Goal: Task Accomplishment & Management: Complete application form

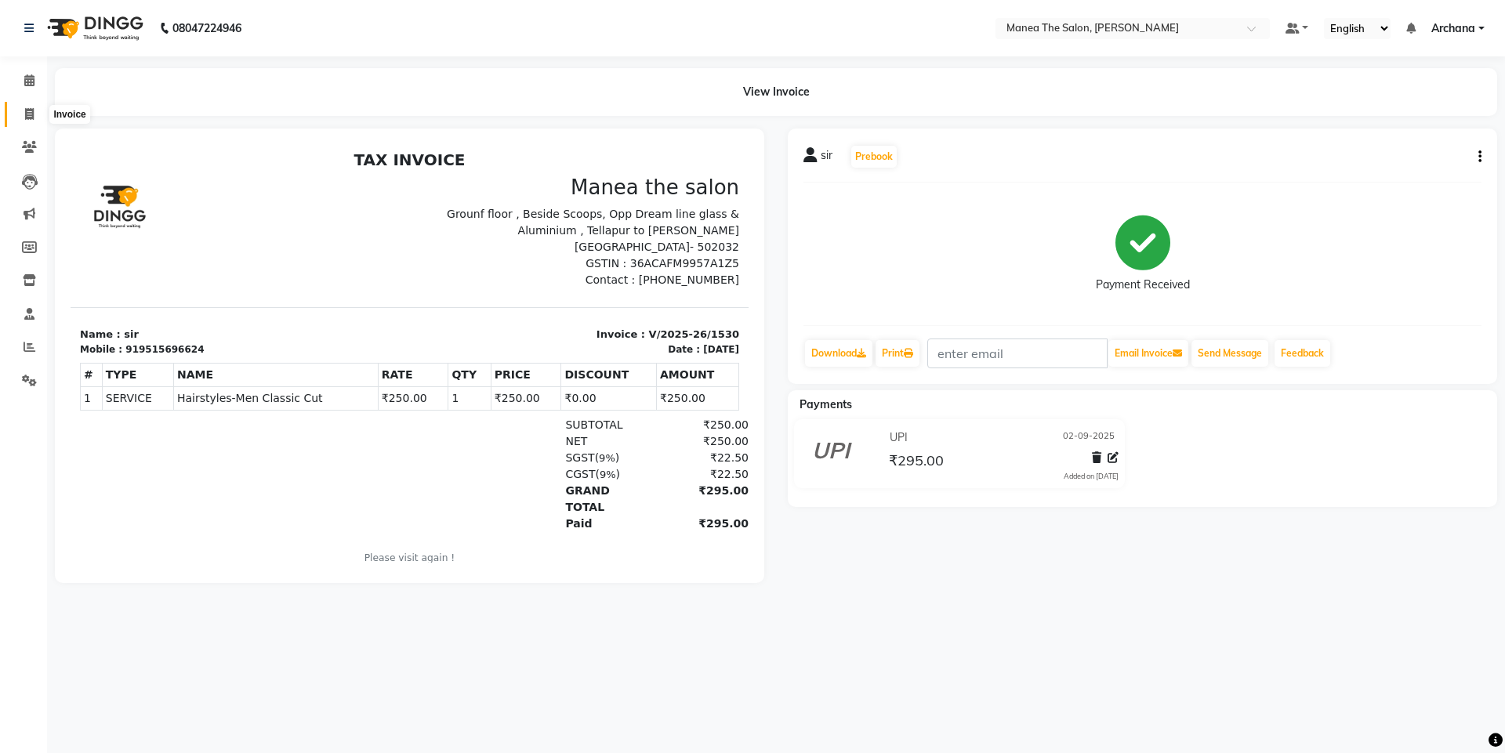
click at [23, 112] on span at bounding box center [29, 115] width 27 height 18
select select "service"
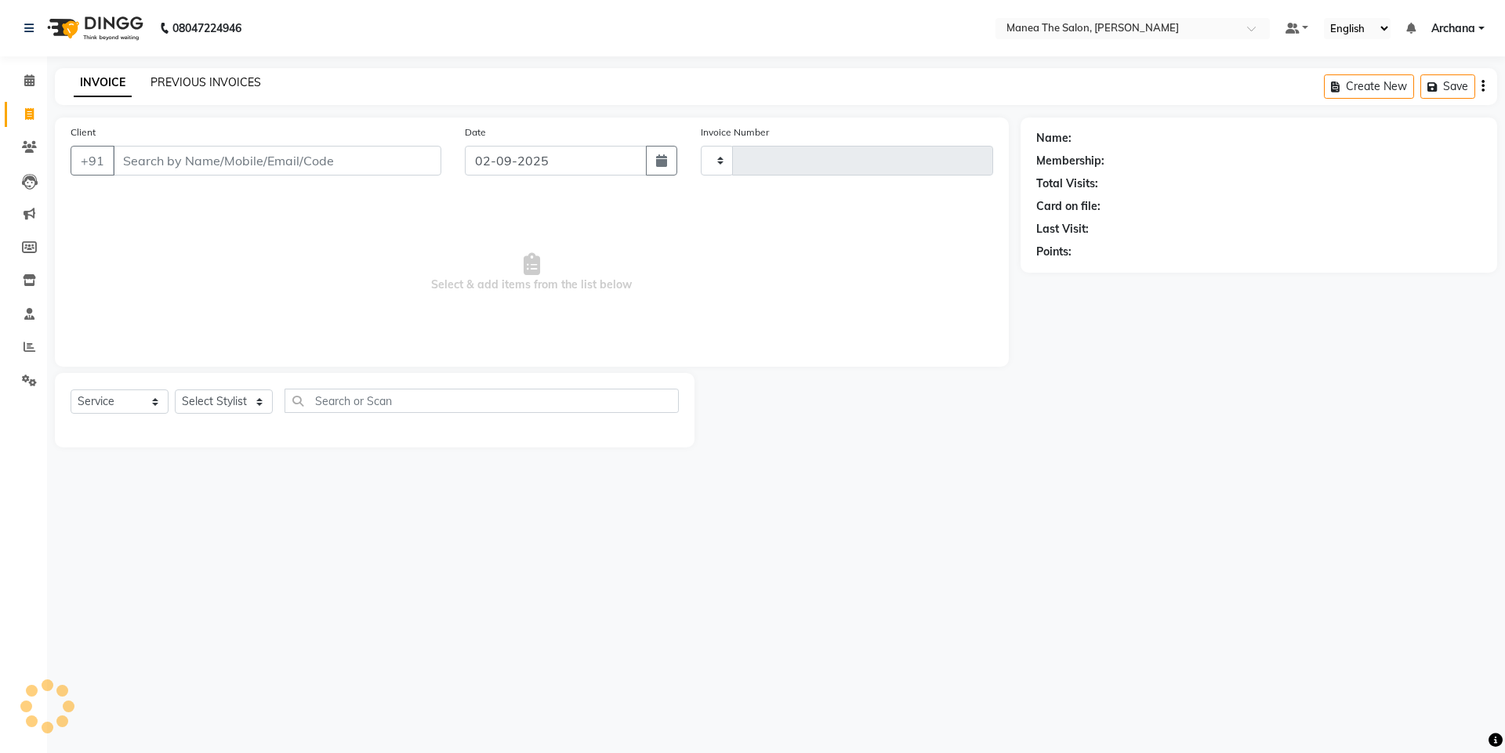
type input "1531"
select select "6846"
click at [165, 82] on link "PREVIOUS INVOICES" at bounding box center [205, 82] width 110 height 14
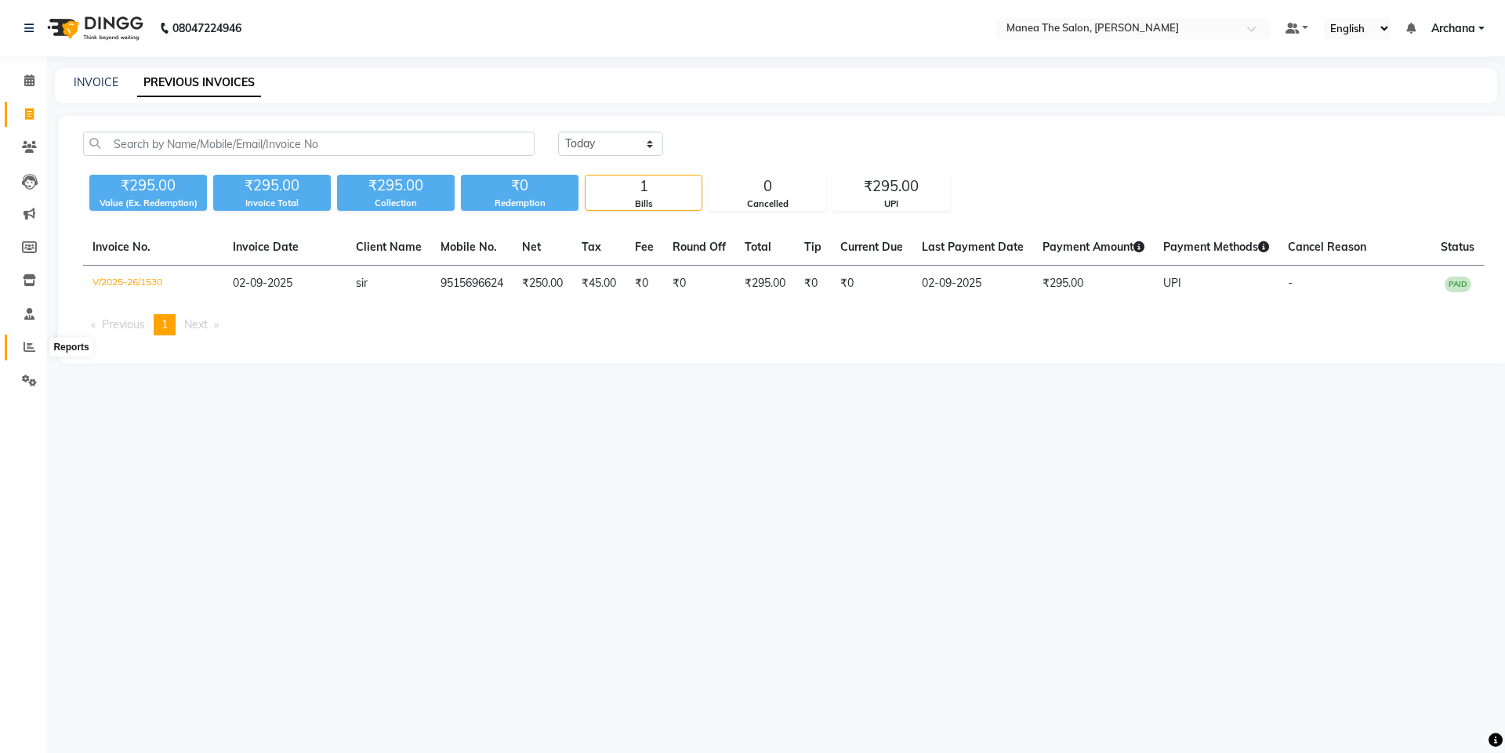
click at [23, 339] on span at bounding box center [29, 348] width 27 height 18
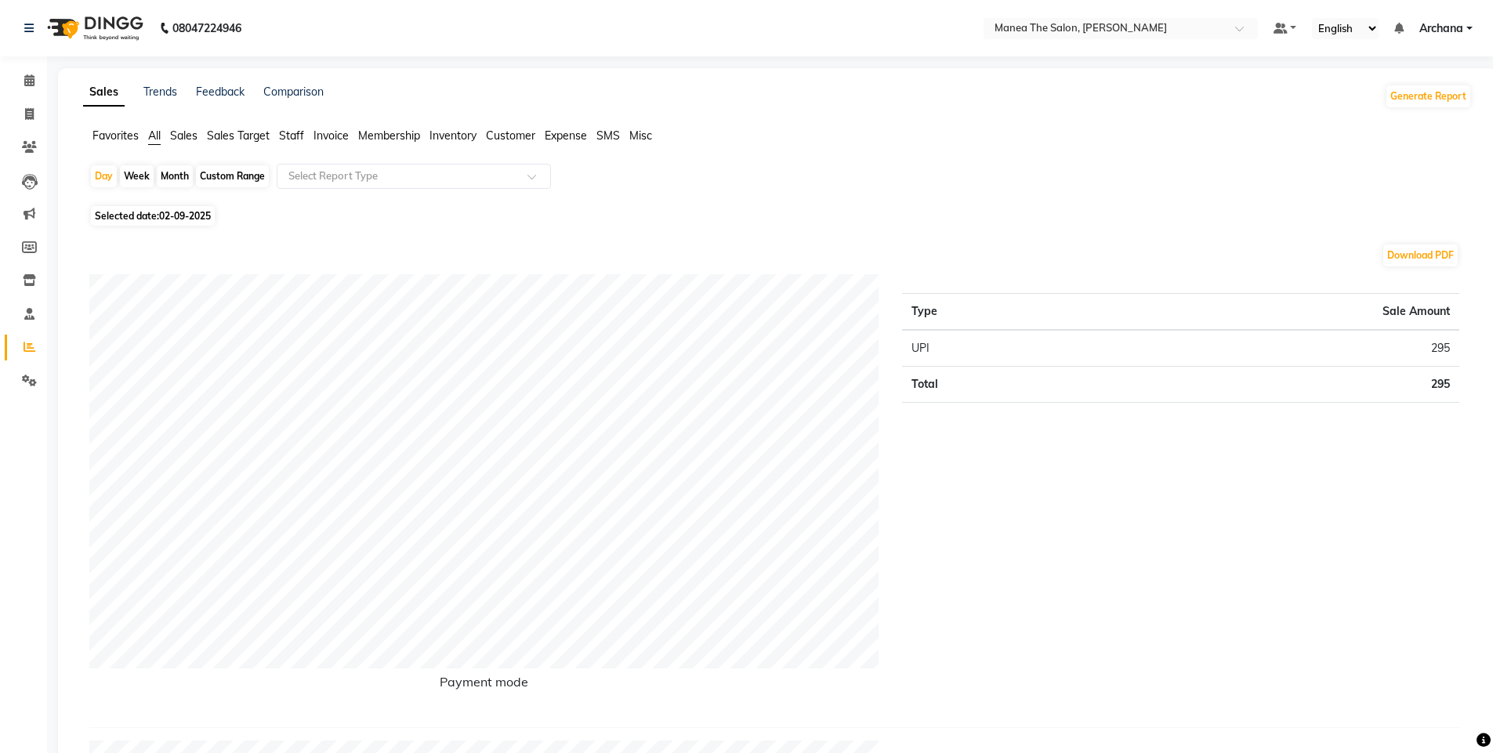
click at [294, 134] on span "Staff" at bounding box center [291, 136] width 25 height 14
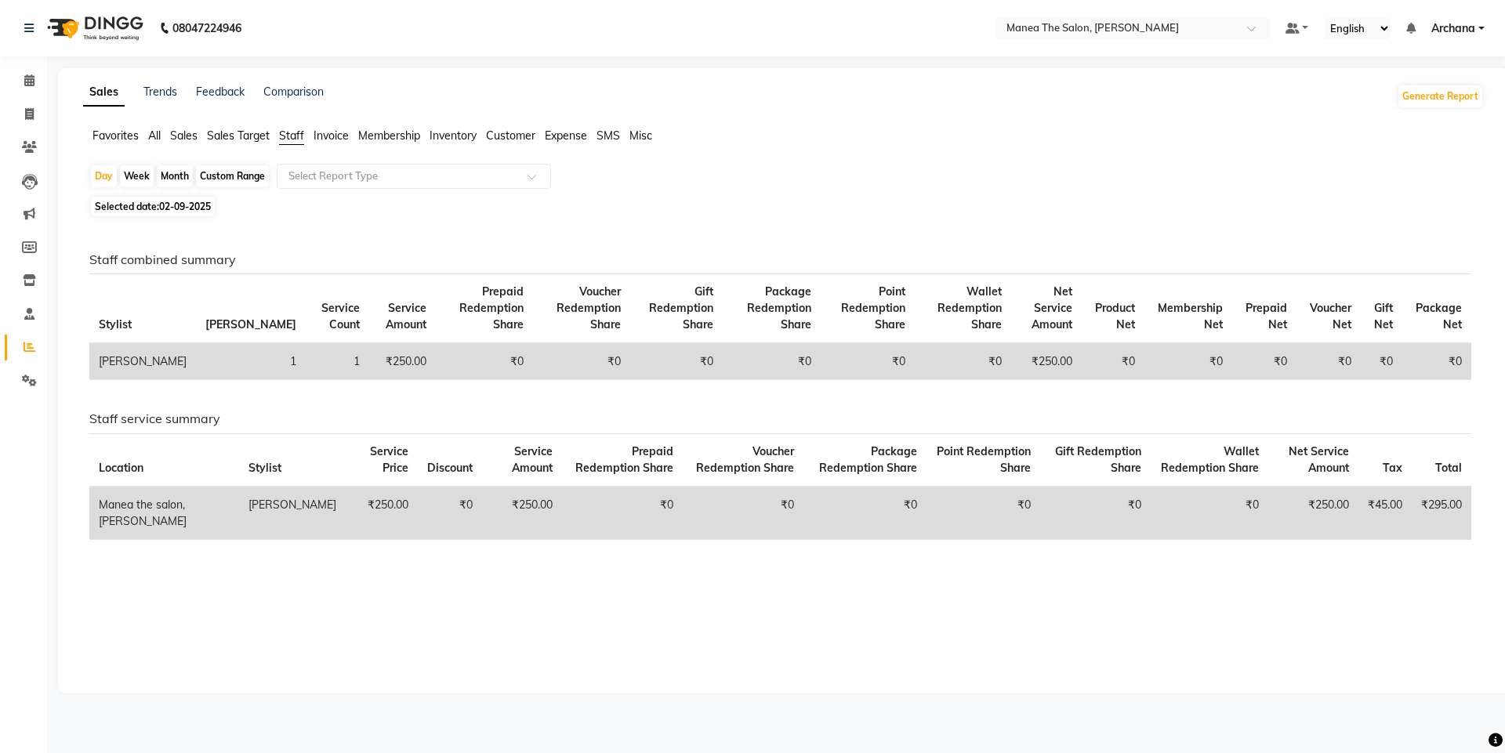
click at [179, 176] on div "Month" at bounding box center [175, 176] width 36 height 22
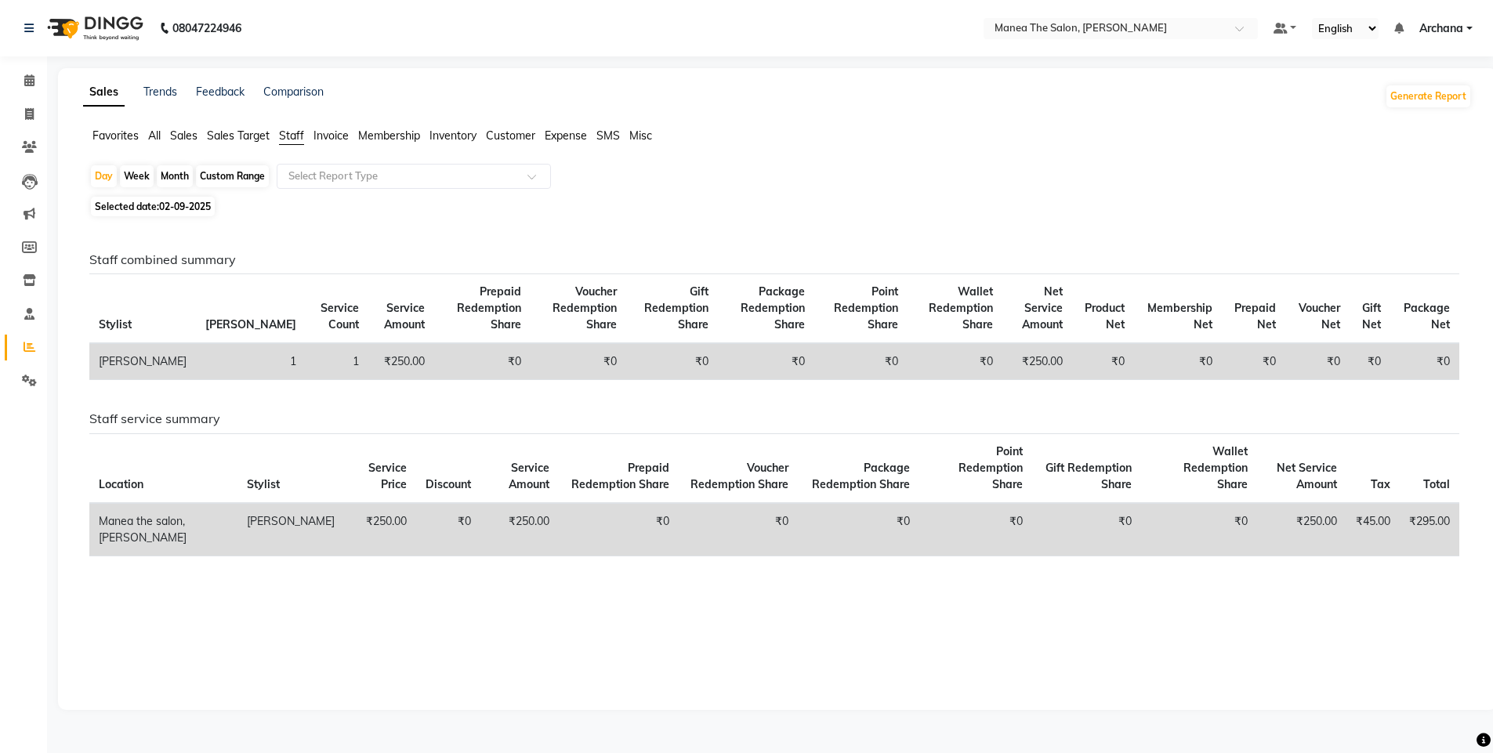
select select "9"
select select "2025"
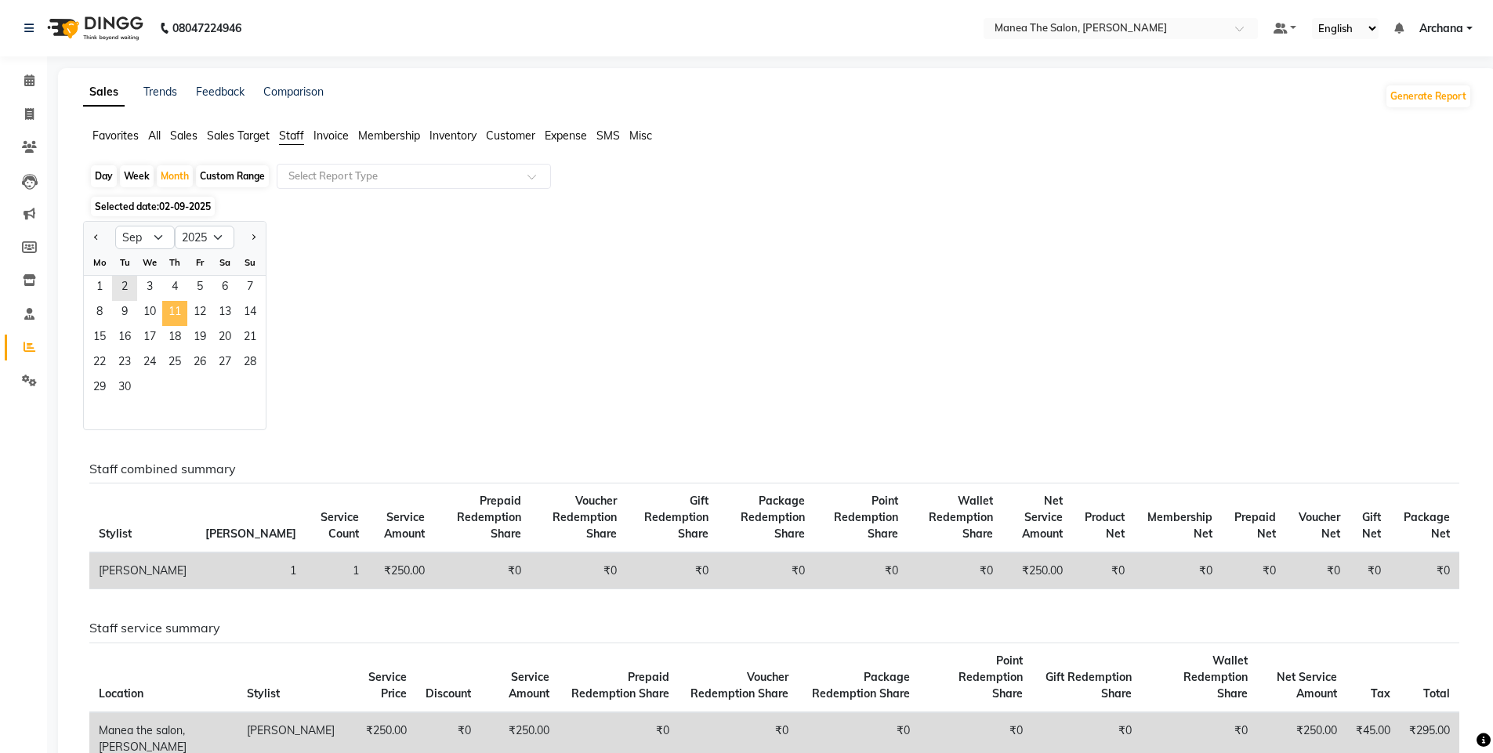
click at [170, 309] on span "11" at bounding box center [174, 313] width 25 height 25
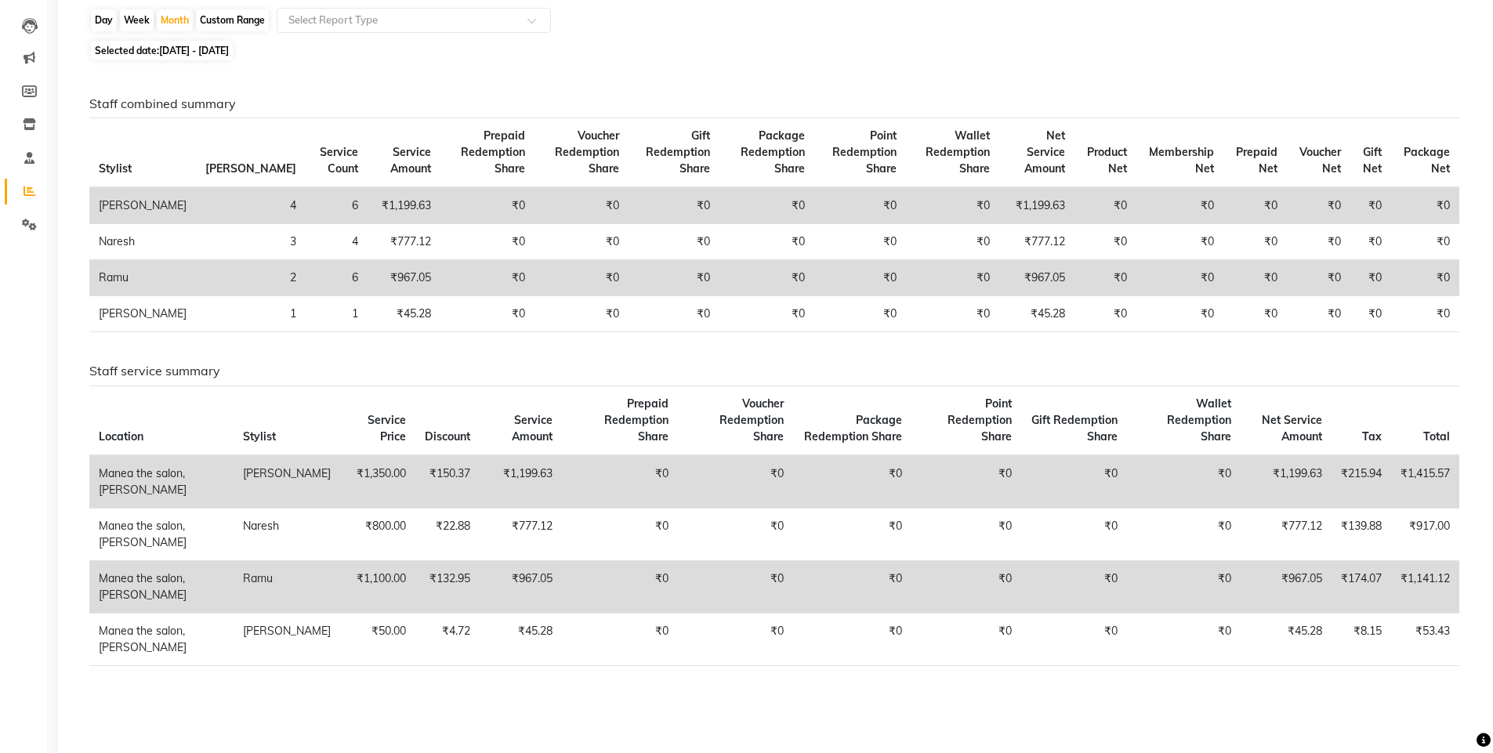
scroll to position [157, 0]
drag, startPoint x: 165, startPoint y: 324, endPoint x: 158, endPoint y: 335, distance: 12.6
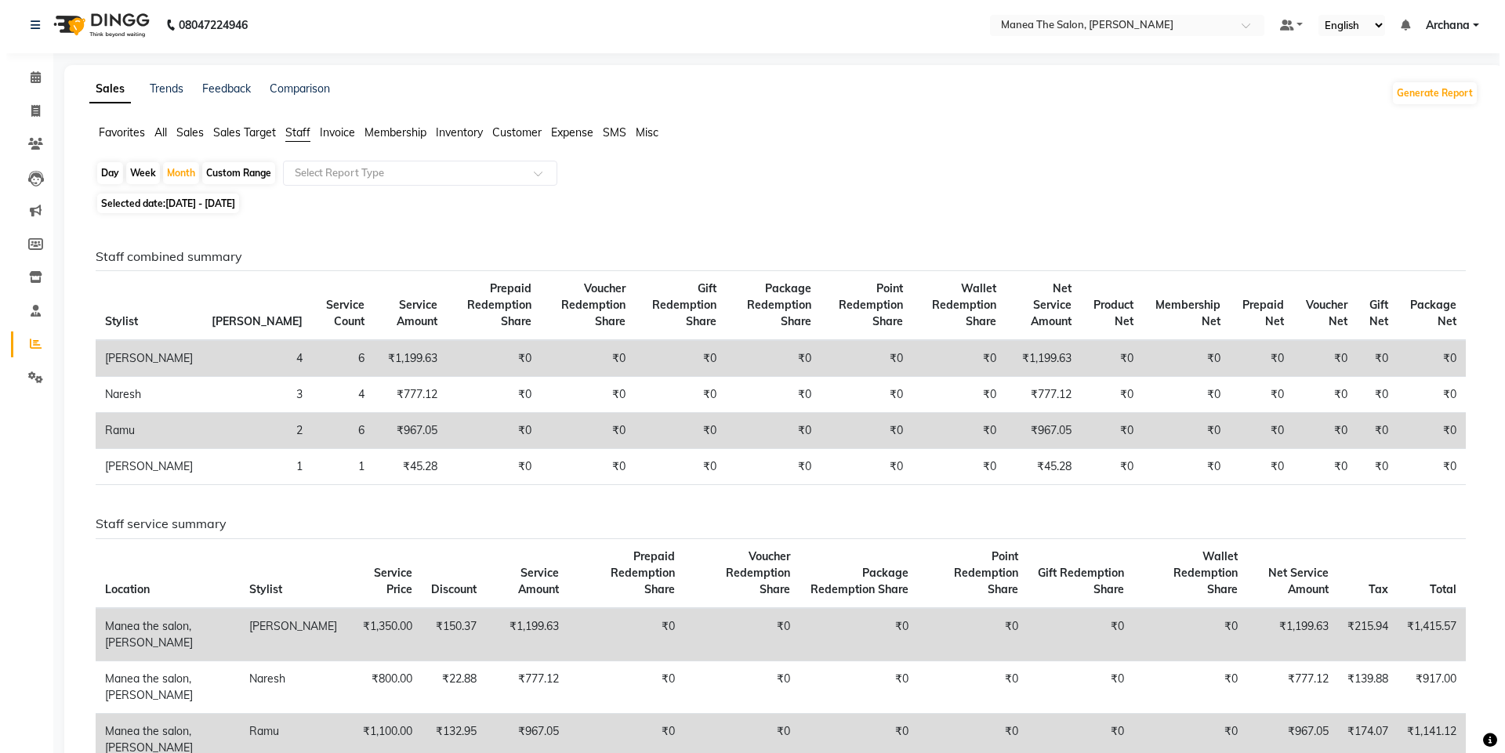
scroll to position [0, 0]
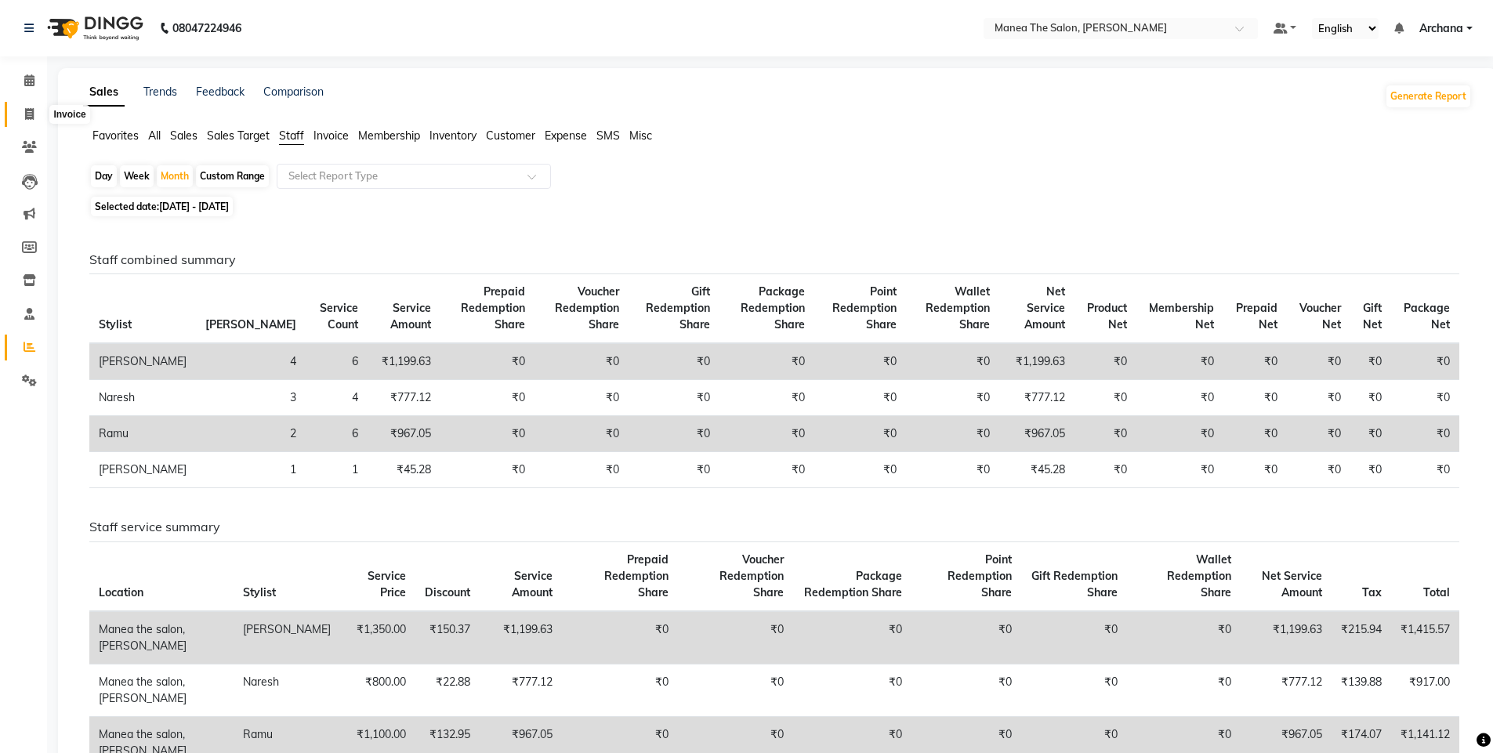
click at [24, 110] on span at bounding box center [29, 115] width 27 height 18
select select "service"
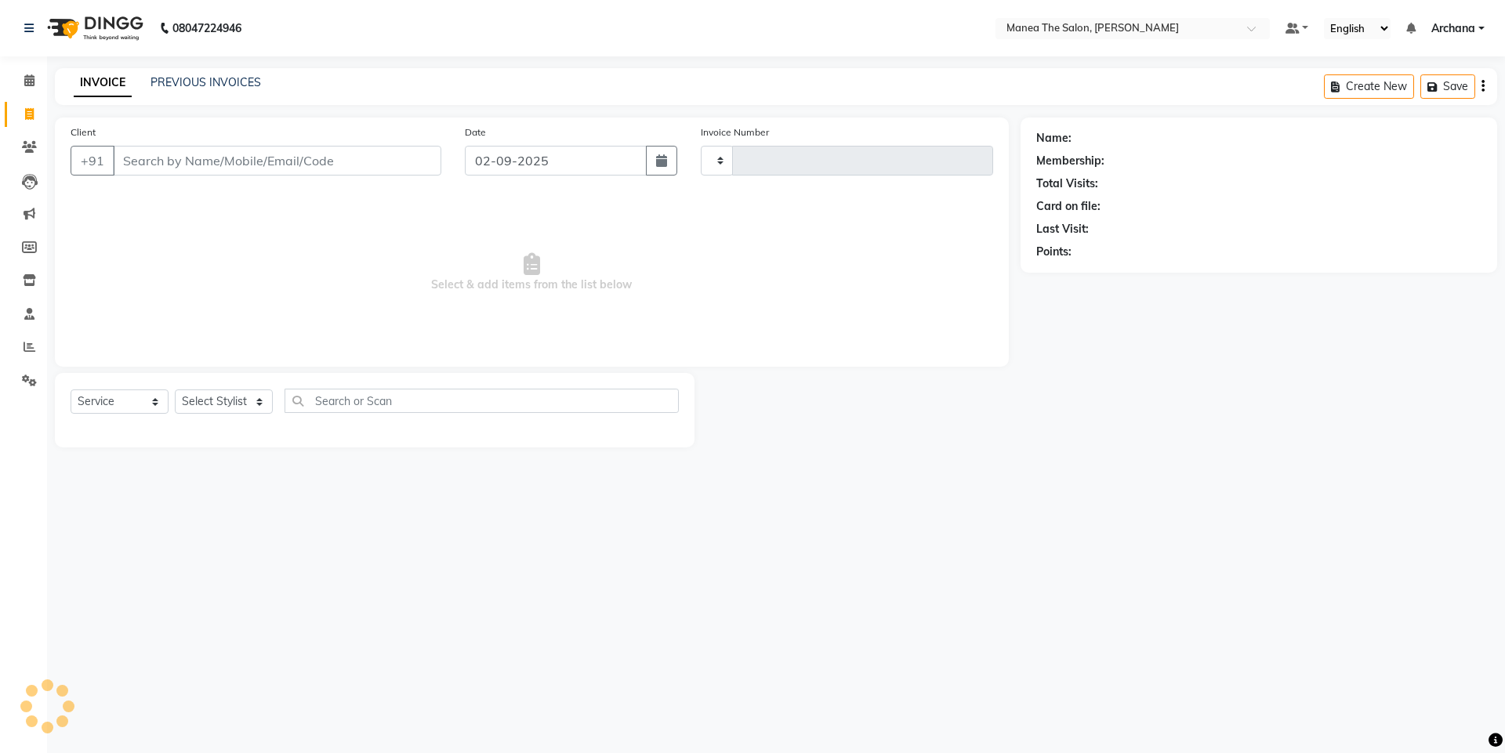
type input "1531"
select select "6846"
click at [184, 82] on link "PREVIOUS INVOICES" at bounding box center [205, 82] width 110 height 14
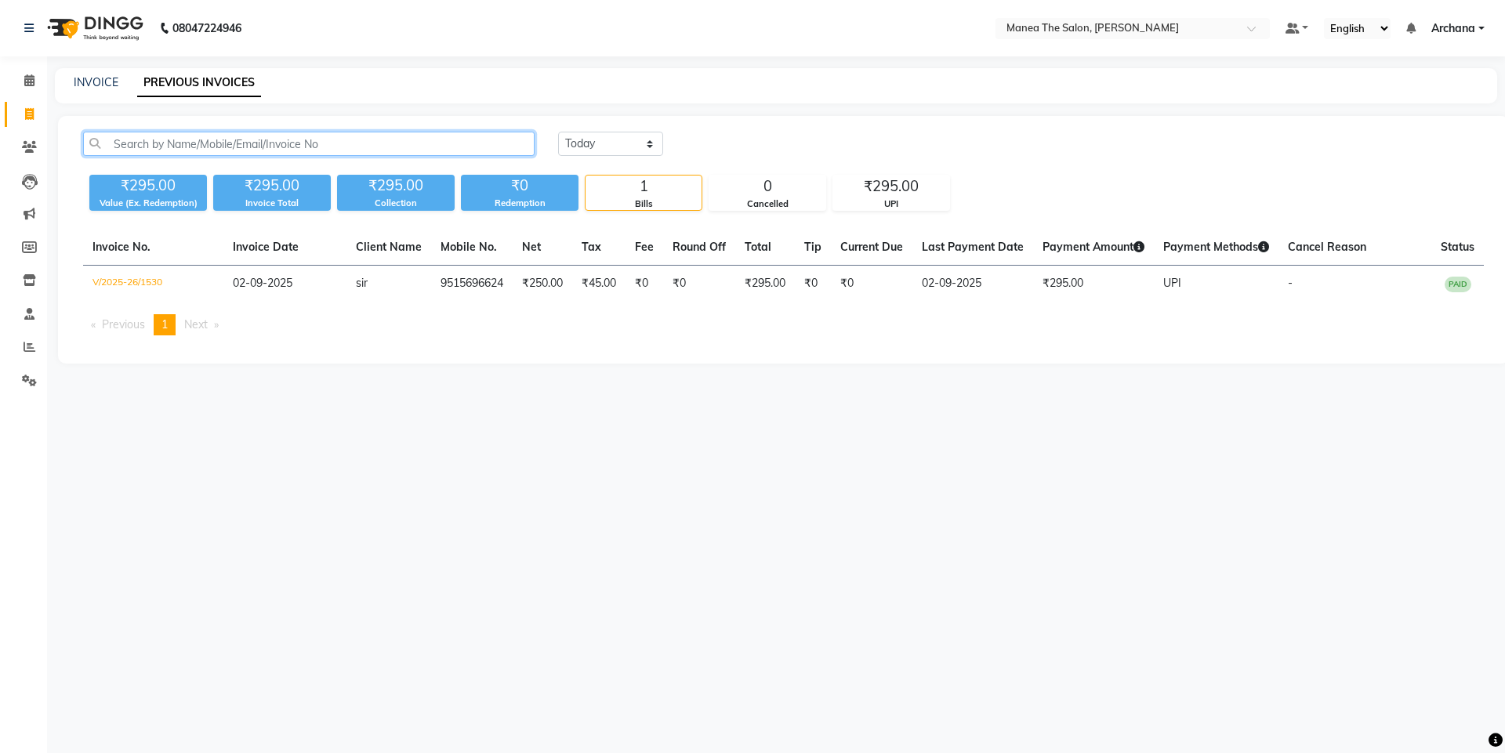
click at [461, 139] on input "text" at bounding box center [308, 144] width 451 height 24
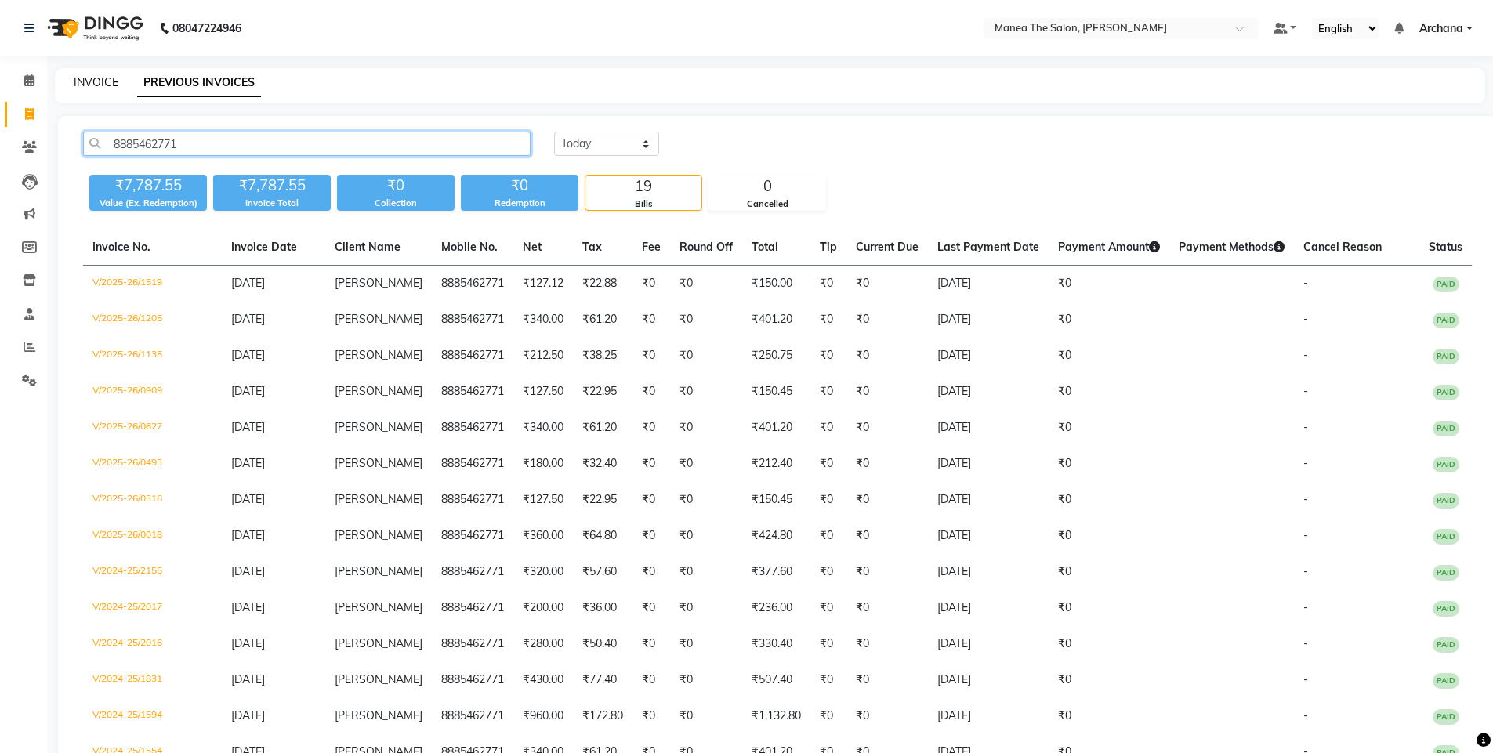
type input "8885462771"
click at [100, 78] on link "INVOICE" at bounding box center [96, 82] width 45 height 14
select select "service"
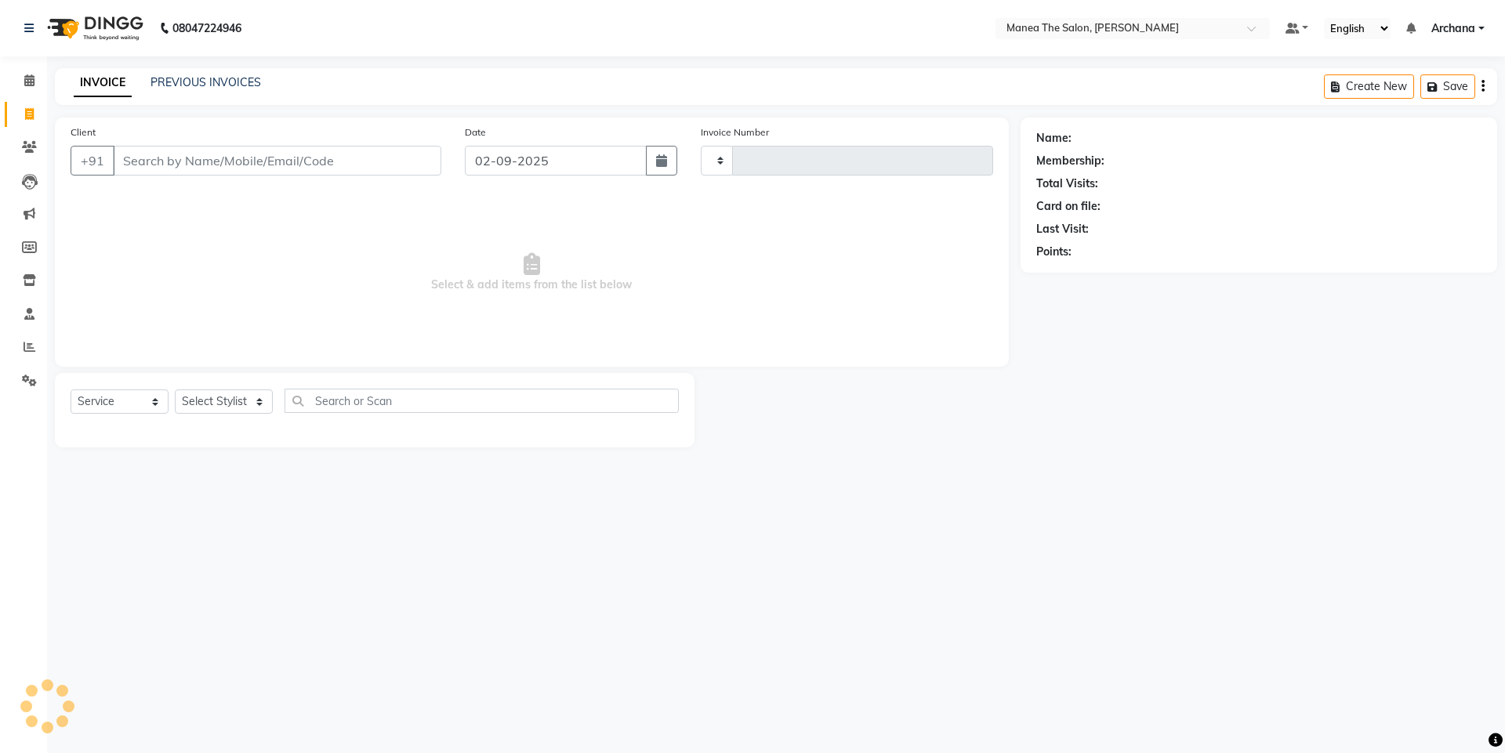
type input "1531"
select select "6846"
click at [208, 89] on div "PREVIOUS INVOICES" at bounding box center [205, 82] width 110 height 16
click at [208, 85] on link "PREVIOUS INVOICES" at bounding box center [205, 82] width 110 height 14
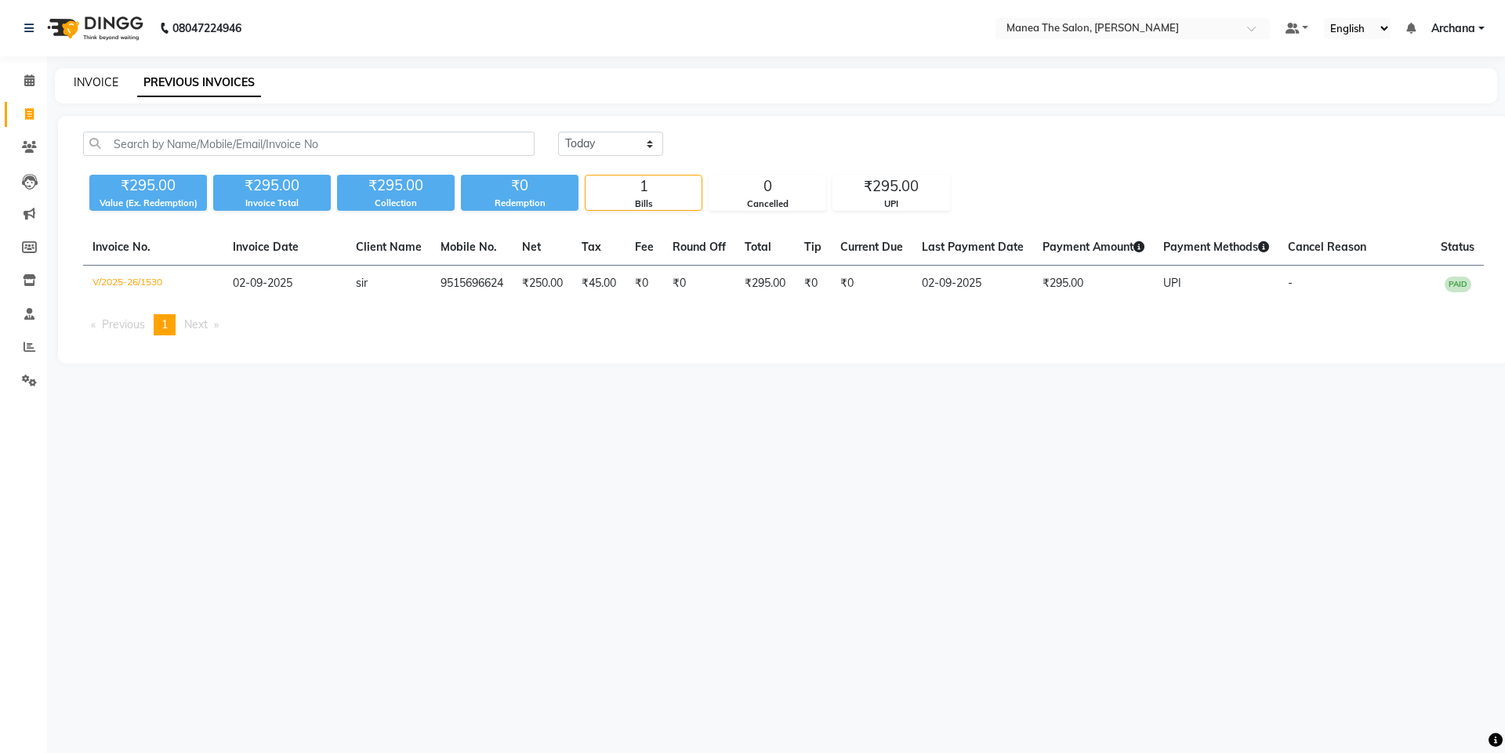
click at [90, 83] on link "INVOICE" at bounding box center [96, 82] width 45 height 14
select select "6846"
select select "service"
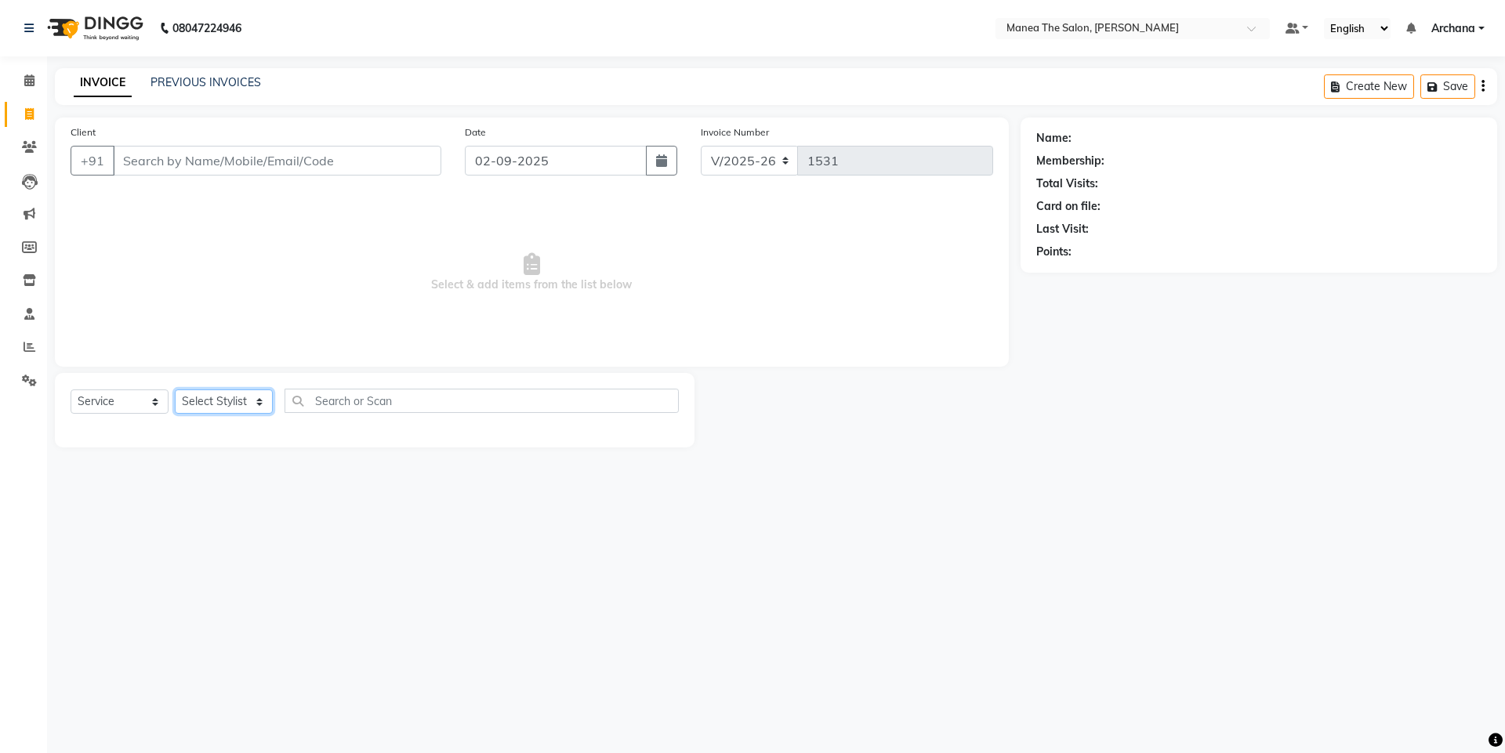
click at [260, 398] on select "Select Stylist [PERSON_NAME] My Mane'a. [PERSON_NAME] nisha [PERSON_NAME] [PERS…" at bounding box center [224, 401] width 98 height 24
select select "82236"
click at [175, 389] on select "Select Stylist [PERSON_NAME] My Mane'a. [PERSON_NAME] nisha [PERSON_NAME] [PERS…" at bounding box center [224, 401] width 98 height 24
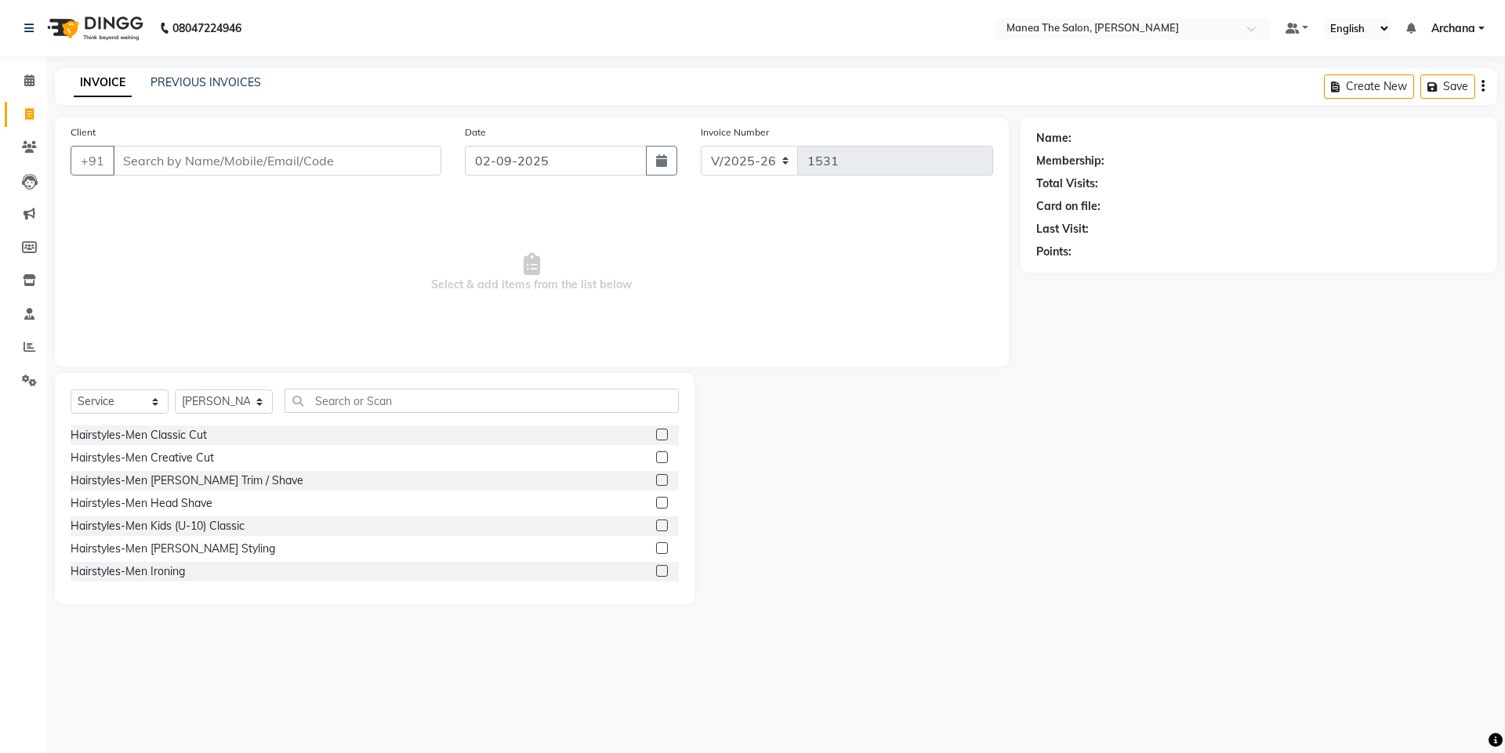
click at [656, 434] on label at bounding box center [662, 435] width 12 height 12
click at [656, 434] on input "checkbox" at bounding box center [661, 435] width 10 height 10
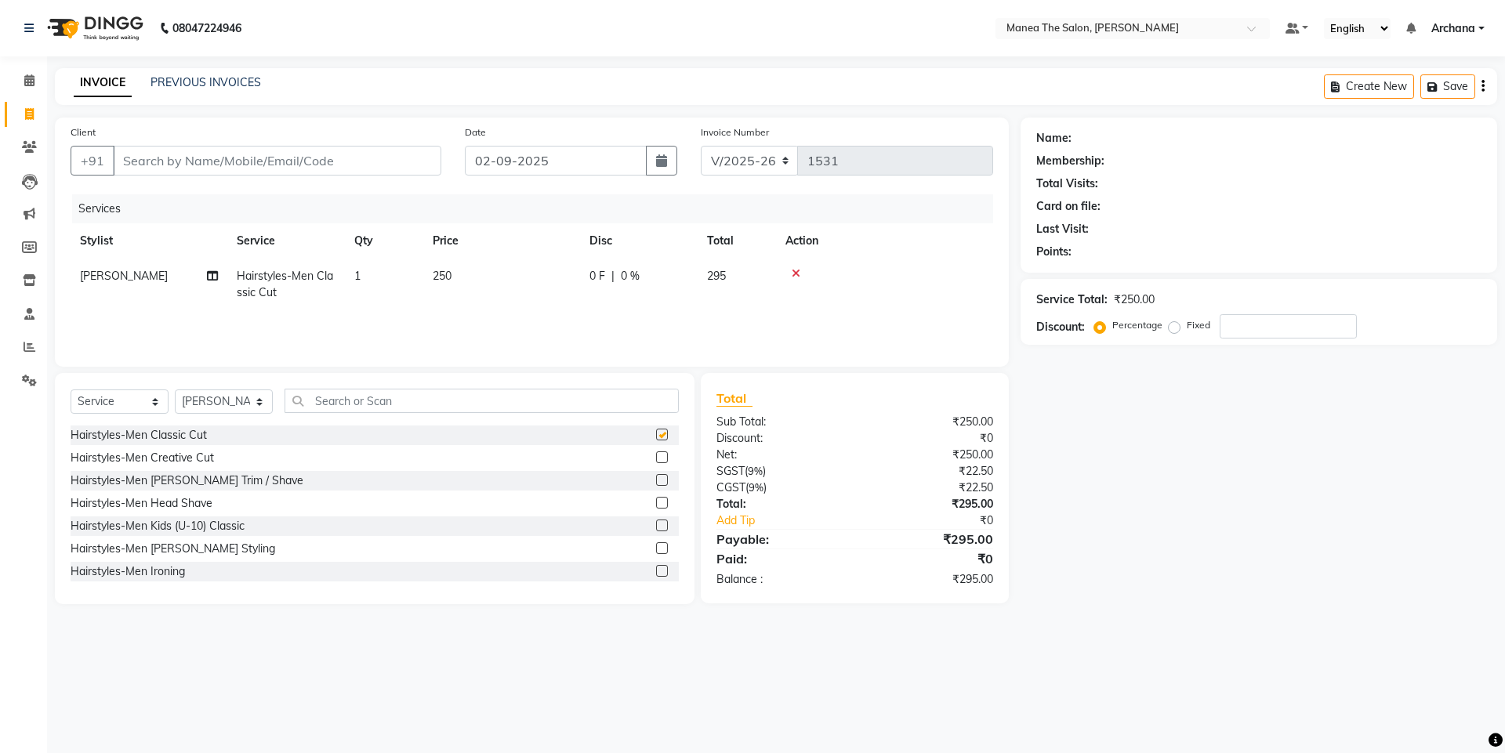
checkbox input "false"
click at [656, 477] on label at bounding box center [662, 480] width 12 height 12
click at [656, 477] on input "checkbox" at bounding box center [661, 481] width 10 height 10
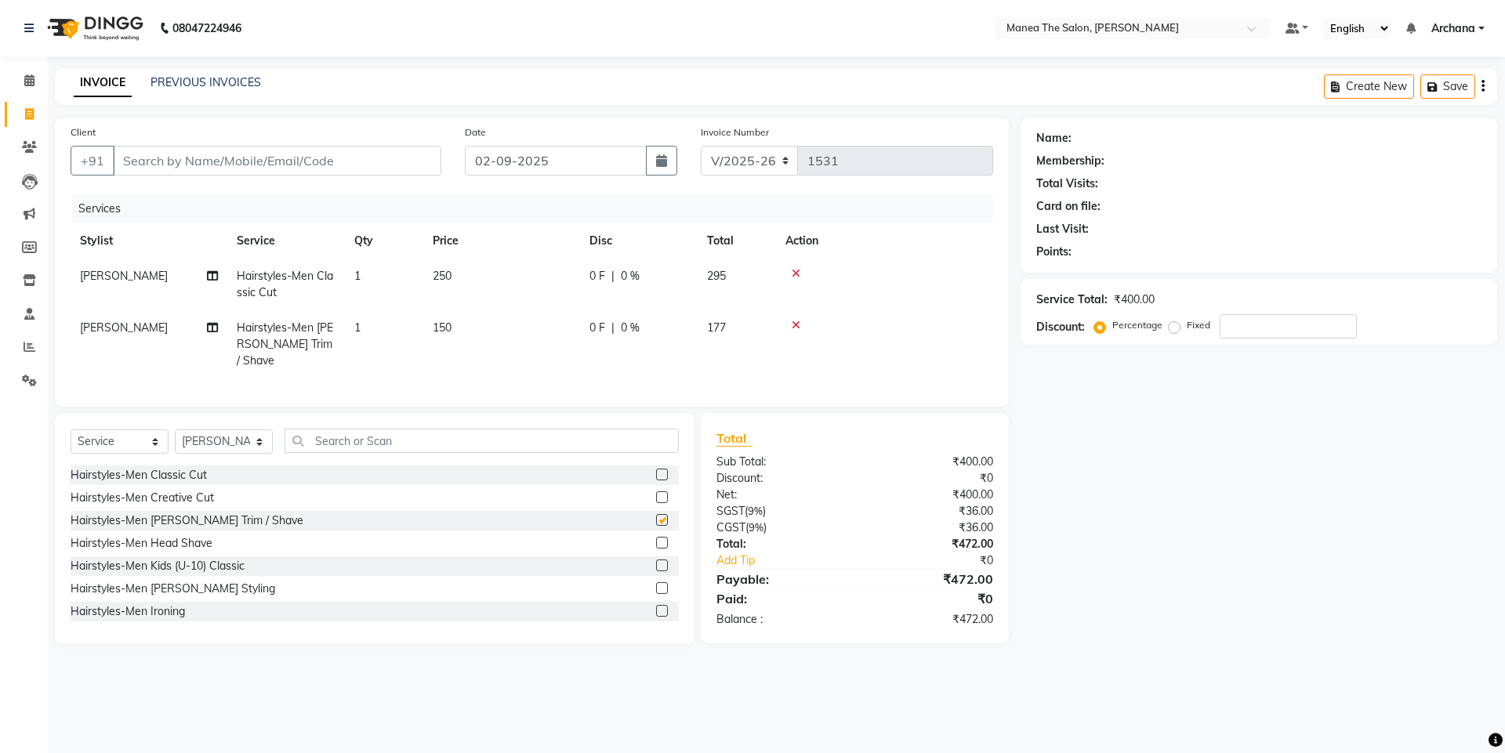
checkbox input "false"
click at [327, 162] on input "Client" at bounding box center [277, 161] width 328 height 30
click at [502, 437] on input "text" at bounding box center [481, 441] width 394 height 24
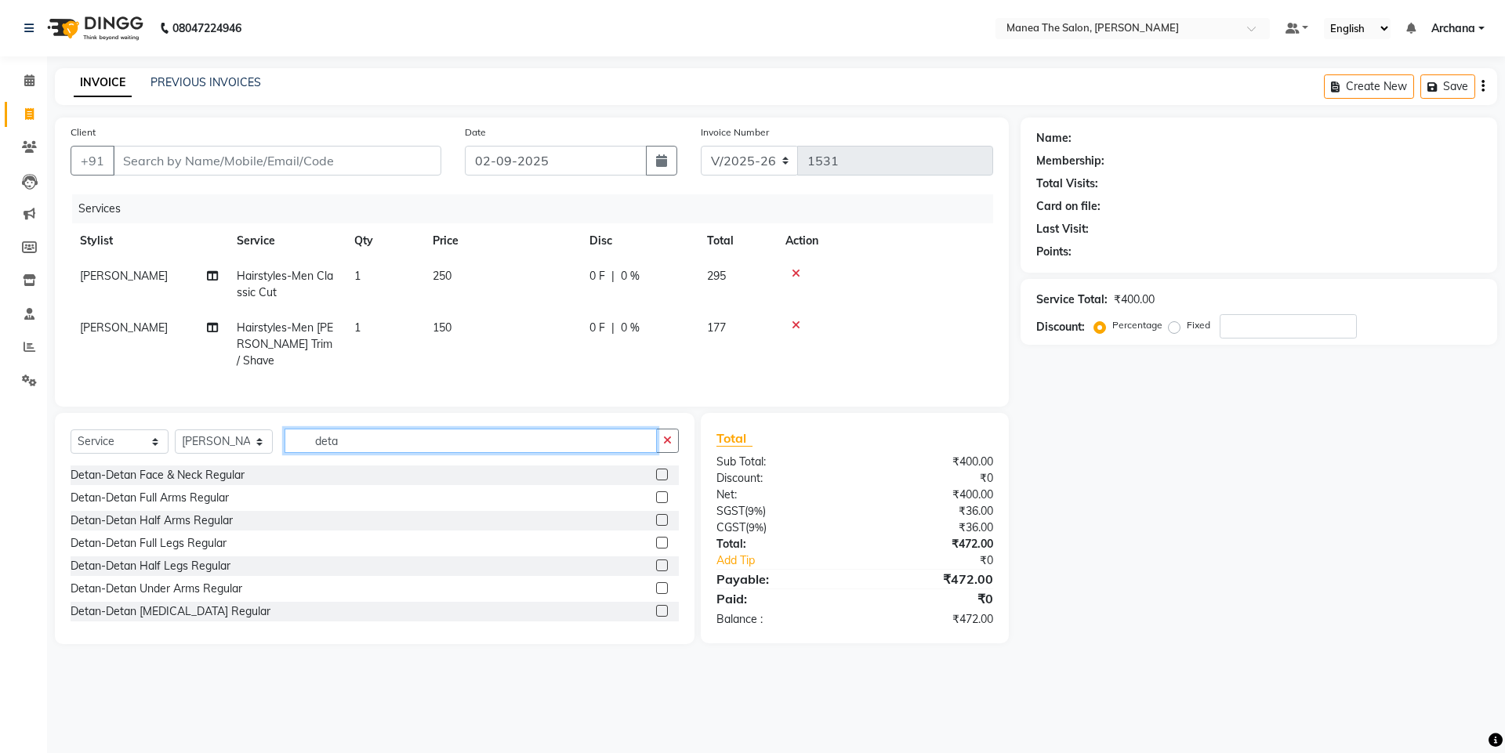
scroll to position [78, 0]
type input "deta"
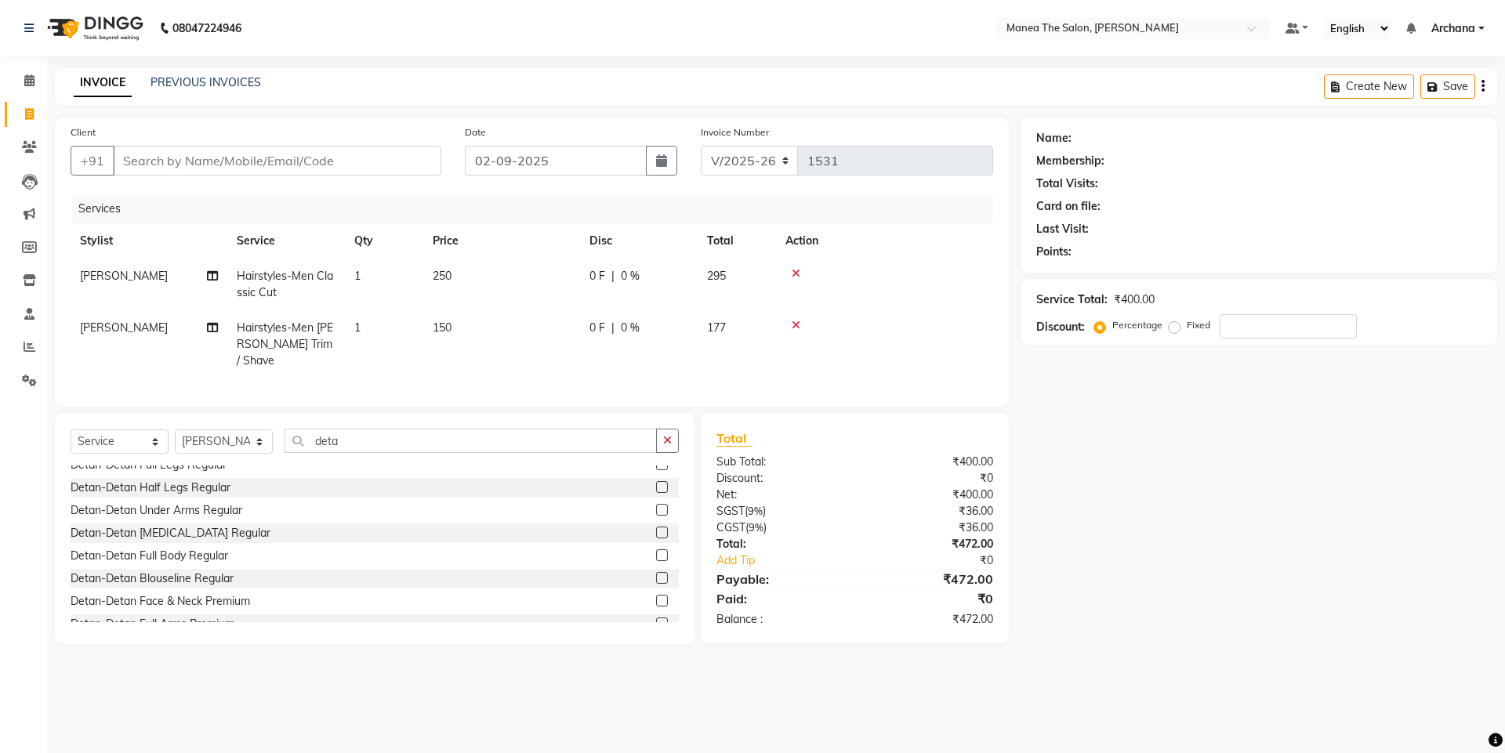
click at [656, 595] on label at bounding box center [662, 601] width 12 height 12
click at [656, 596] on input "checkbox" at bounding box center [661, 601] width 10 height 10
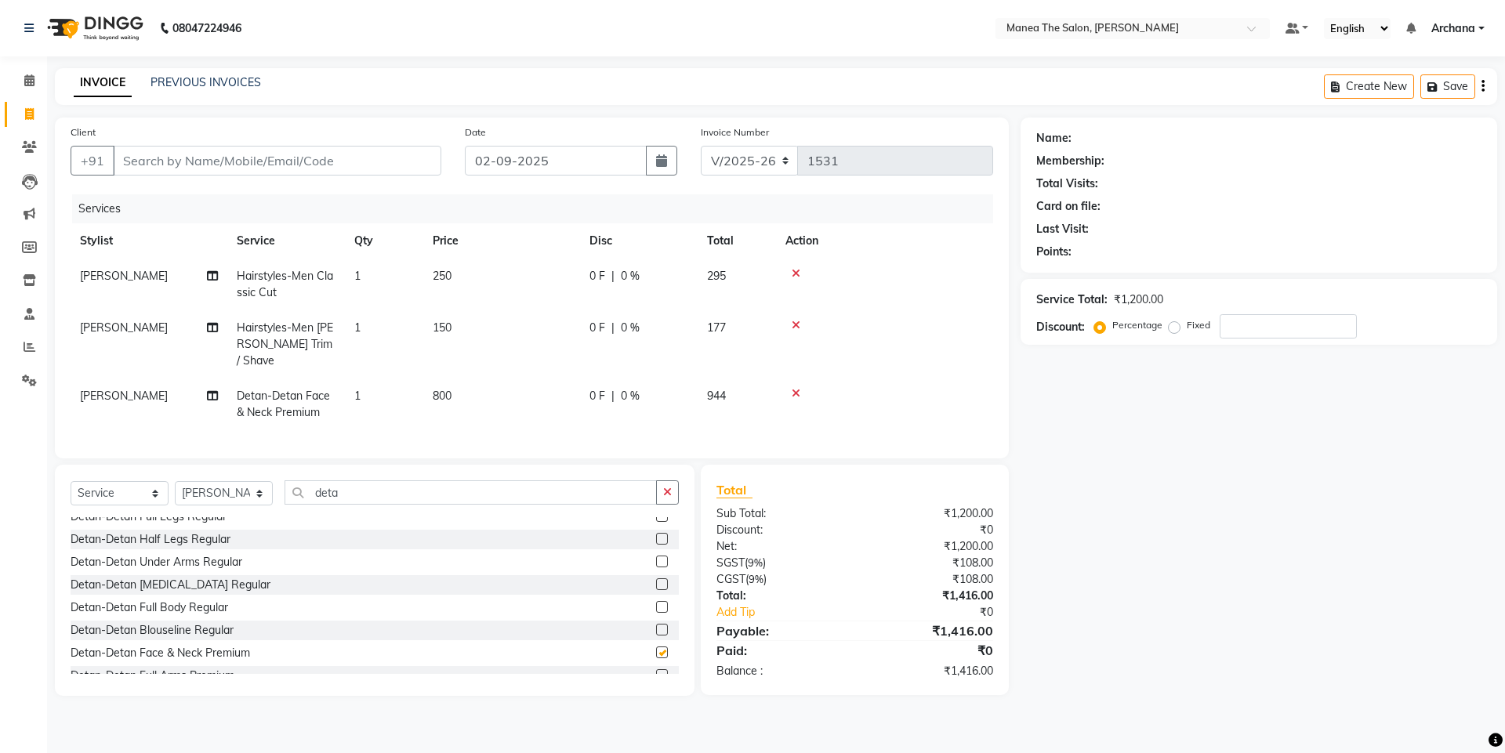
checkbox input "false"
